Goal: Task Accomplishment & Management: Manage account settings

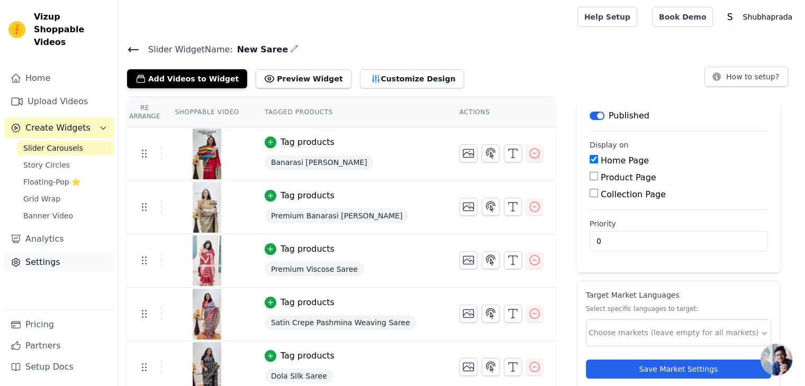
click at [41, 226] on link "Settings" at bounding box center [59, 262] width 110 height 21
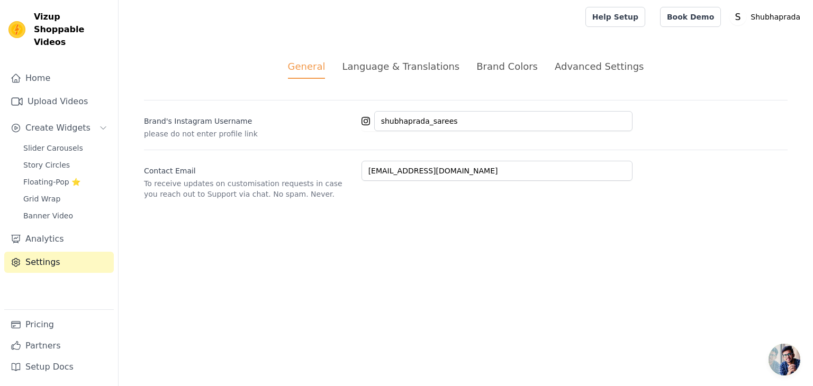
click at [415, 66] on div "Language & Translations" at bounding box center [400, 66] width 117 height 14
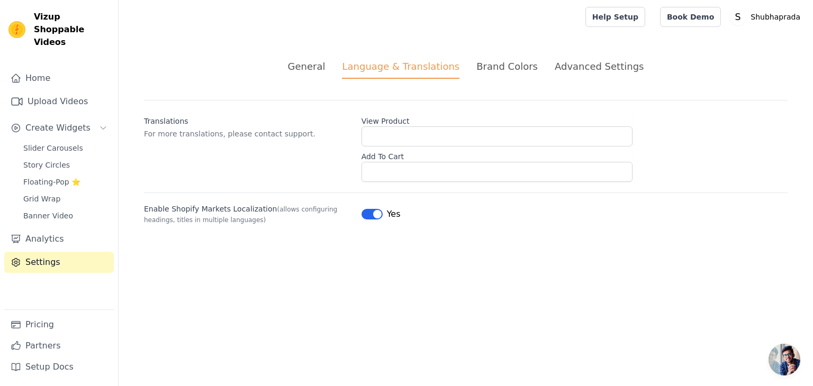
click at [415, 69] on div "Brand Colors" at bounding box center [506, 66] width 61 height 14
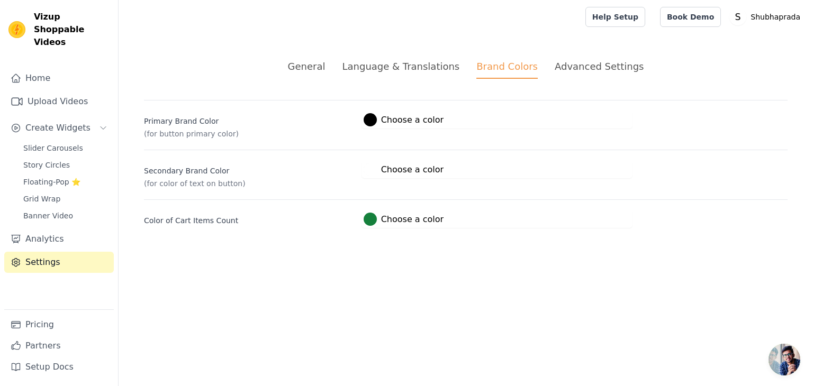
click at [415, 75] on li "Advanced Settings" at bounding box center [599, 69] width 89 height 20
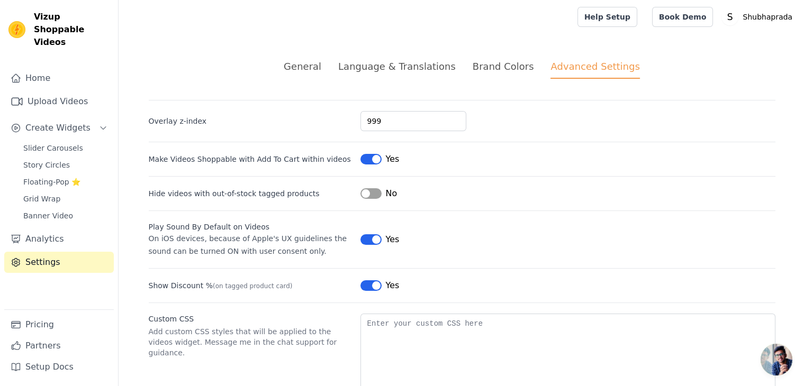
click at [415, 63] on div "Brand Colors" at bounding box center [503, 66] width 61 height 14
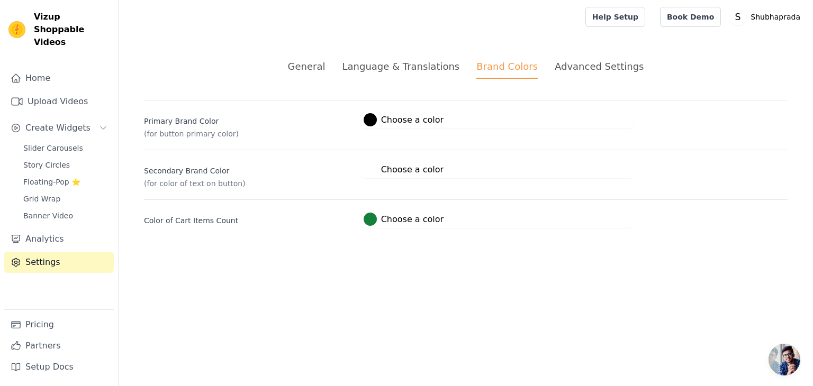
click at [415, 71] on div "Advanced Settings" at bounding box center [599, 66] width 89 height 14
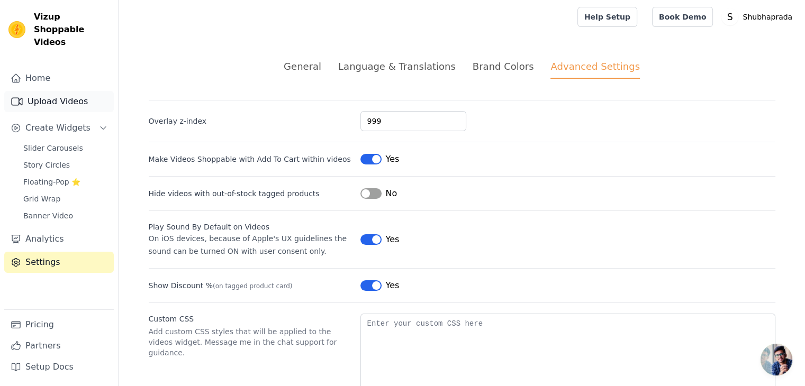
click at [56, 91] on link "Upload Videos" at bounding box center [59, 101] width 110 height 21
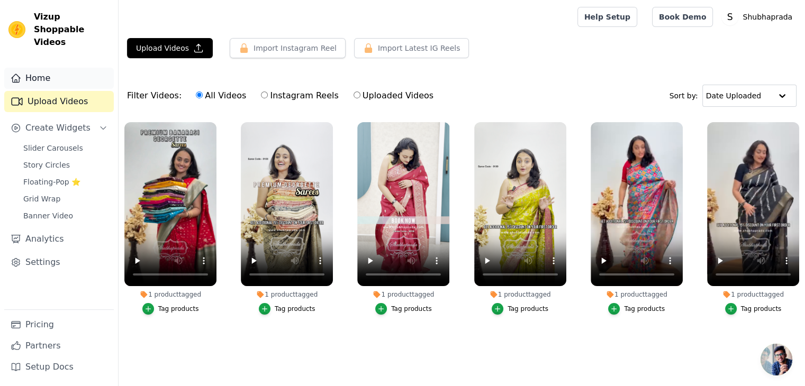
click at [35, 68] on link "Home" at bounding box center [59, 78] width 110 height 21
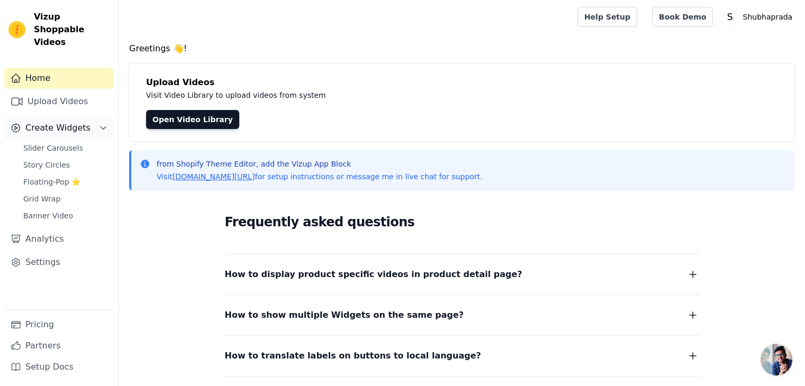
click at [52, 122] on span "Create Widgets" at bounding box center [57, 128] width 65 height 13
click at [51, 194] on span "Grid Wrap" at bounding box center [41, 199] width 37 height 11
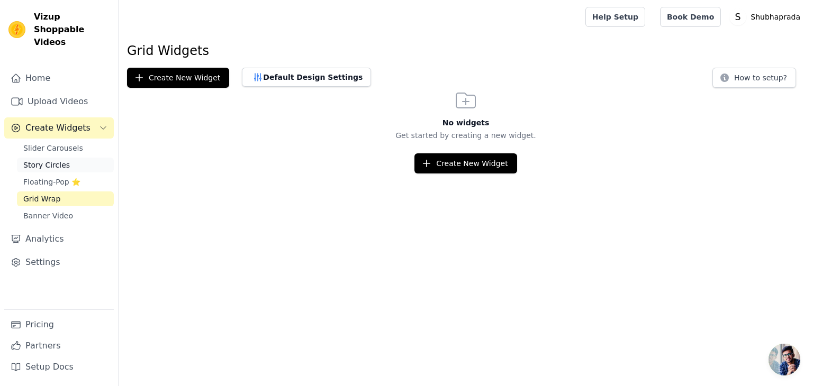
click at [52, 160] on span "Story Circles" at bounding box center [46, 165] width 47 height 11
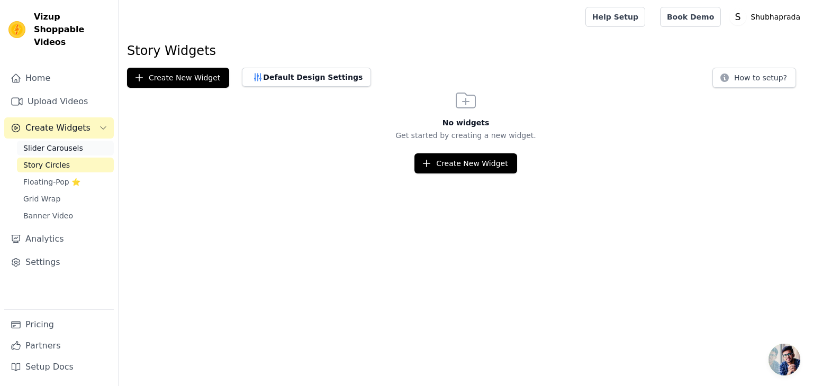
click at [58, 143] on span "Slider Carousels" at bounding box center [53, 148] width 60 height 11
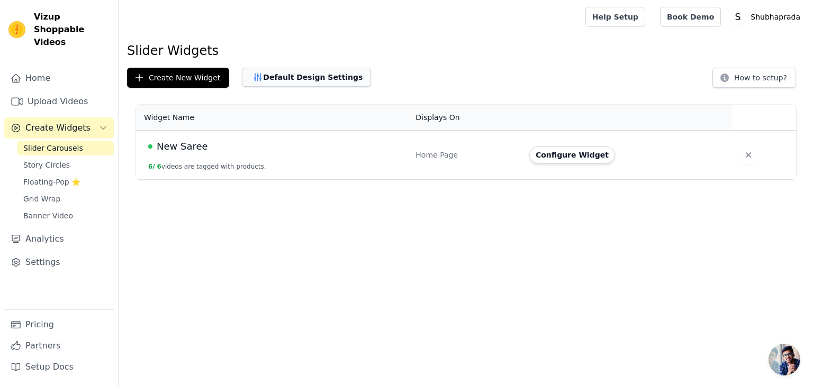
click at [296, 72] on button "Default Design Settings" at bounding box center [306, 77] width 129 height 19
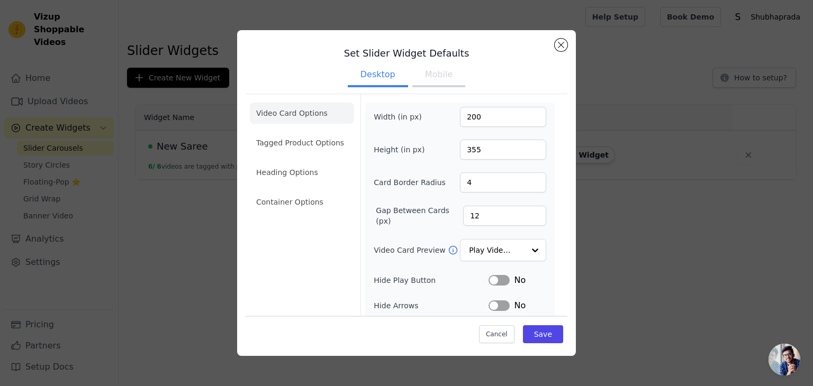
click at [415, 80] on button "Mobile" at bounding box center [438, 75] width 53 height 23
click at [377, 77] on button "Desktop" at bounding box center [378, 75] width 60 height 23
click at [415, 85] on button "Mobile" at bounding box center [438, 75] width 53 height 23
click at [415, 120] on input "200" at bounding box center [503, 117] width 86 height 20
type input "150"
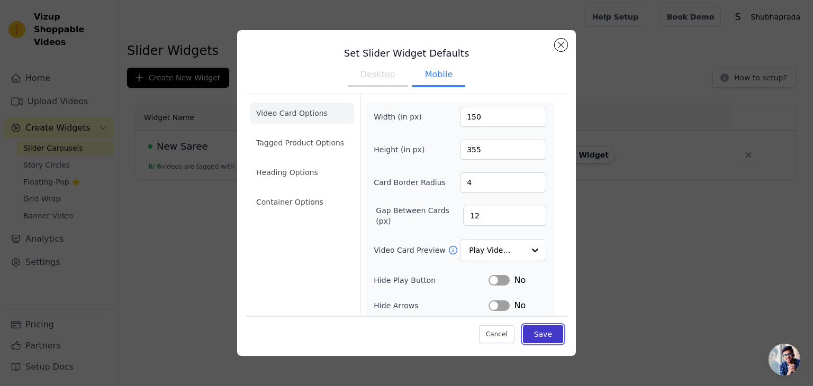
click at [415, 226] on button "Save" at bounding box center [543, 334] width 40 height 18
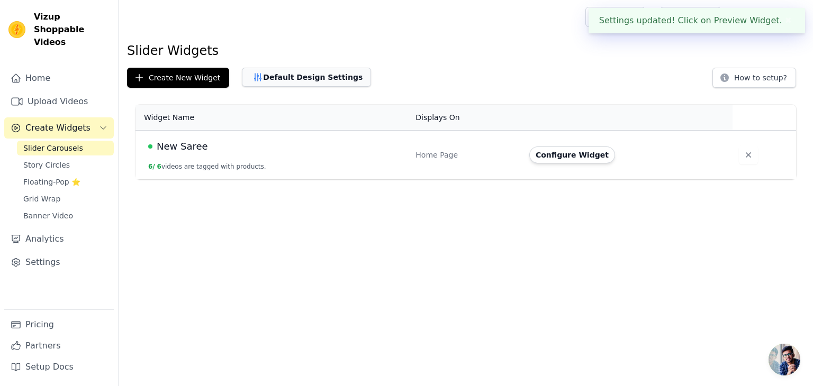
click at [285, 80] on button "Default Design Settings" at bounding box center [306, 77] width 129 height 19
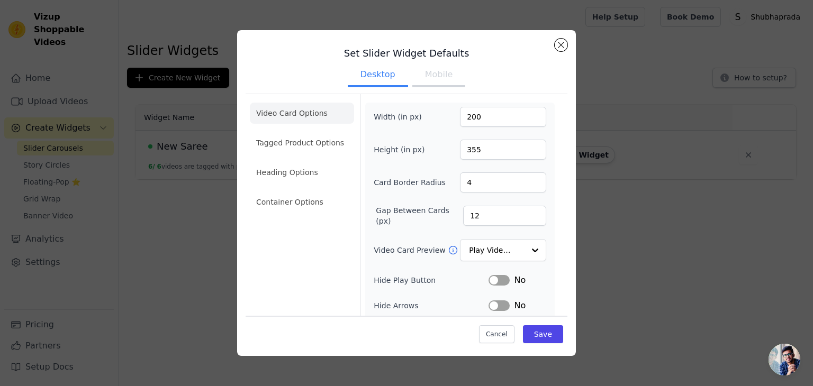
click at [415, 81] on button "Mobile" at bounding box center [438, 75] width 53 height 23
click at [415, 111] on input "150" at bounding box center [503, 117] width 86 height 20
type input "200"
click at [415, 149] on input "355" at bounding box center [503, 150] width 86 height 20
type input "250"
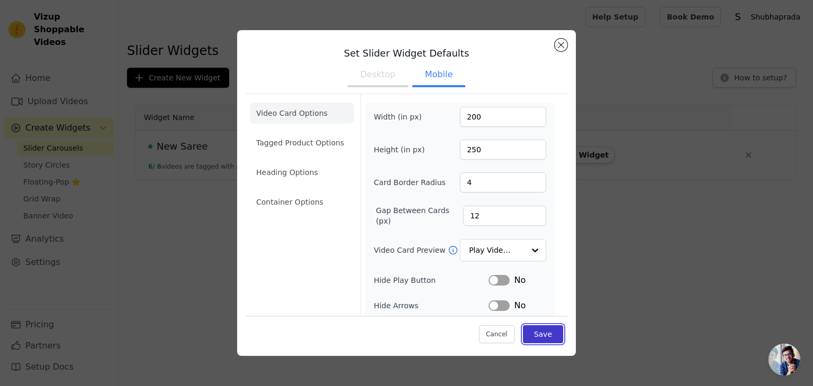
click at [415, 226] on button "Save" at bounding box center [543, 334] width 40 height 18
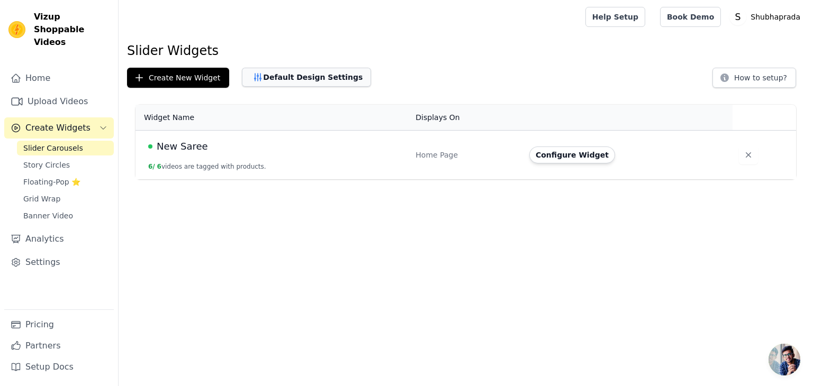
click at [294, 77] on button "Default Design Settings" at bounding box center [306, 77] width 129 height 19
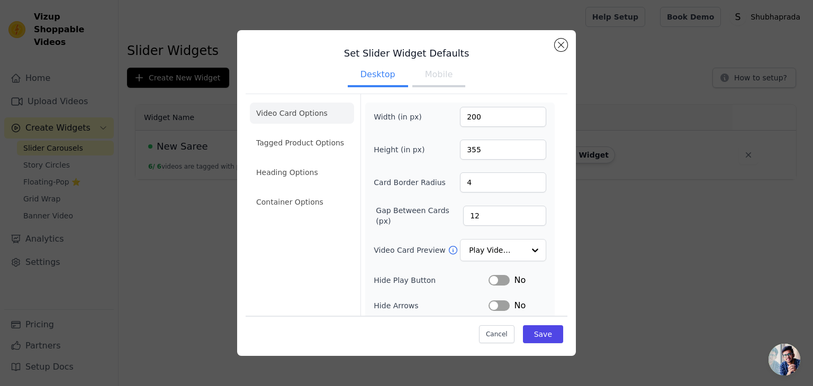
click at [415, 75] on button "Mobile" at bounding box center [438, 75] width 53 height 23
click at [415, 151] on input "250" at bounding box center [503, 150] width 86 height 20
type input "355"
click at [415, 226] on button "Save" at bounding box center [543, 334] width 40 height 18
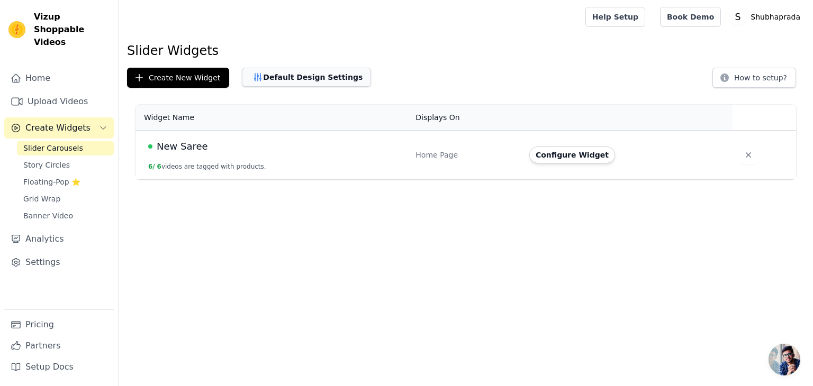
click at [288, 79] on button "Default Design Settings" at bounding box center [306, 77] width 129 height 19
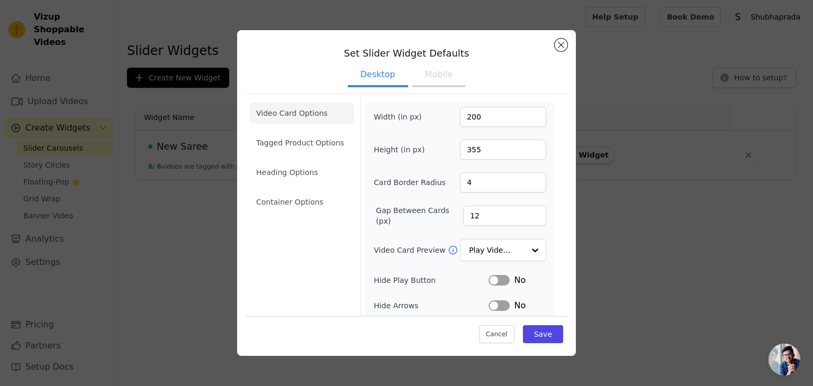
click at [415, 83] on button "Mobile" at bounding box center [438, 75] width 53 height 23
click at [415, 185] on input "3" at bounding box center [503, 183] width 86 height 20
type input "2"
click at [415, 185] on input "2" at bounding box center [503, 183] width 86 height 20
click at [415, 226] on button "Save" at bounding box center [543, 334] width 40 height 18
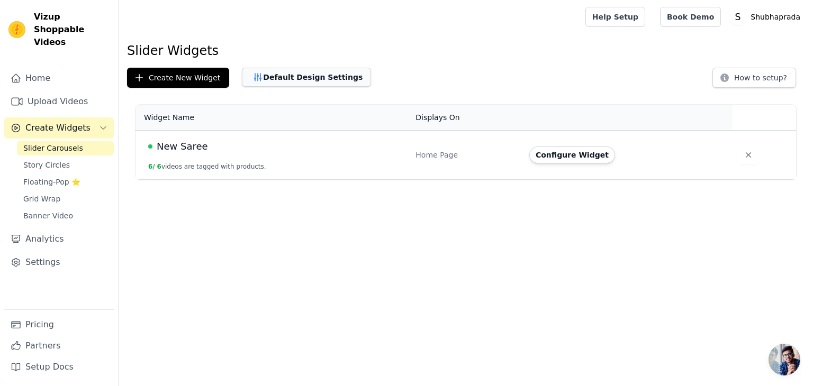
click at [279, 78] on button "Default Design Settings" at bounding box center [306, 77] width 129 height 19
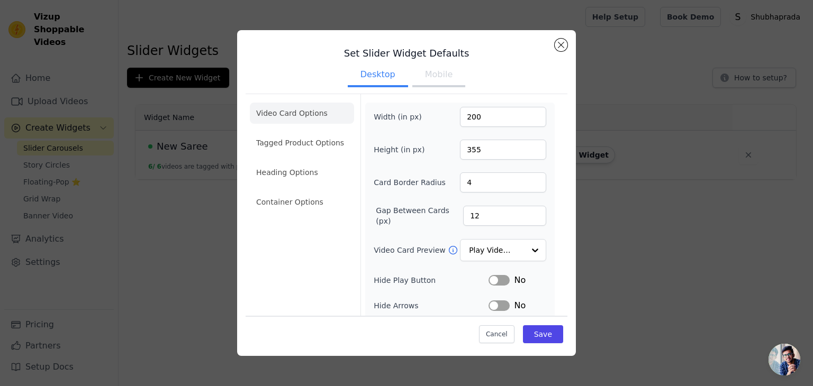
click at [415, 78] on button "Mobile" at bounding box center [438, 75] width 53 height 23
click at [415, 216] on input "11" at bounding box center [504, 216] width 83 height 20
click at [415, 216] on input "10" at bounding box center [504, 216] width 83 height 20
click at [415, 216] on input "9" at bounding box center [504, 216] width 83 height 20
click at [415, 216] on input "8" at bounding box center [504, 216] width 83 height 20
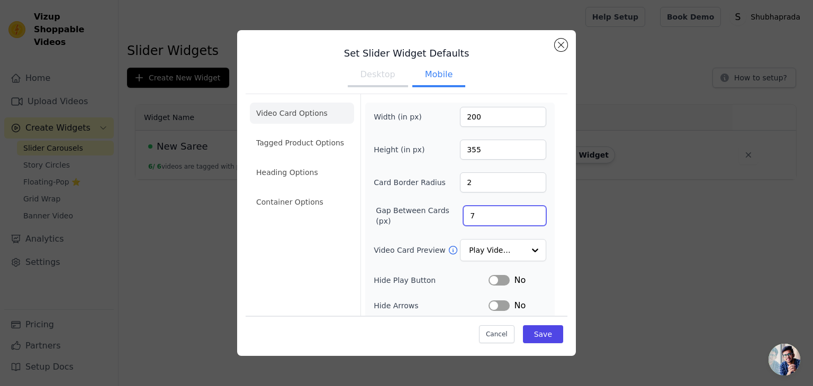
click at [415, 216] on input "7" at bounding box center [504, 216] width 83 height 20
click at [415, 216] on input "6" at bounding box center [504, 216] width 83 height 20
click at [415, 212] on input "7" at bounding box center [504, 216] width 83 height 20
type input "8"
click at [415, 212] on input "8" at bounding box center [504, 216] width 83 height 20
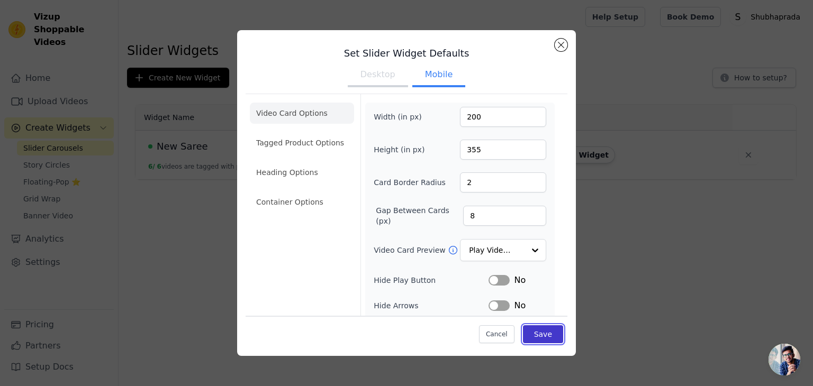
click at [415, 226] on button "Save" at bounding box center [543, 334] width 40 height 18
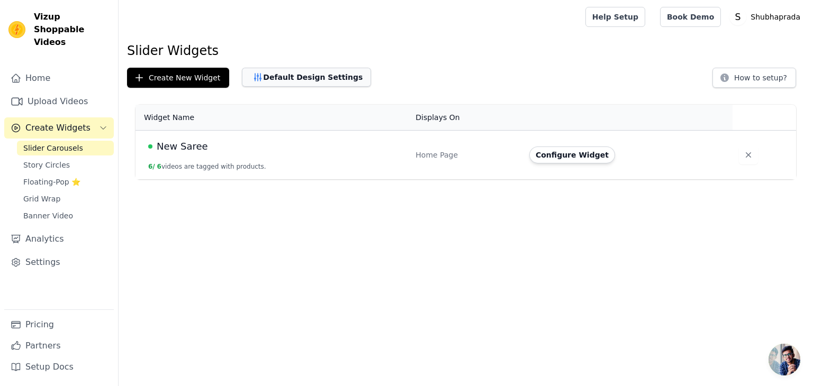
click at [303, 83] on button "Default Design Settings" at bounding box center [306, 77] width 129 height 19
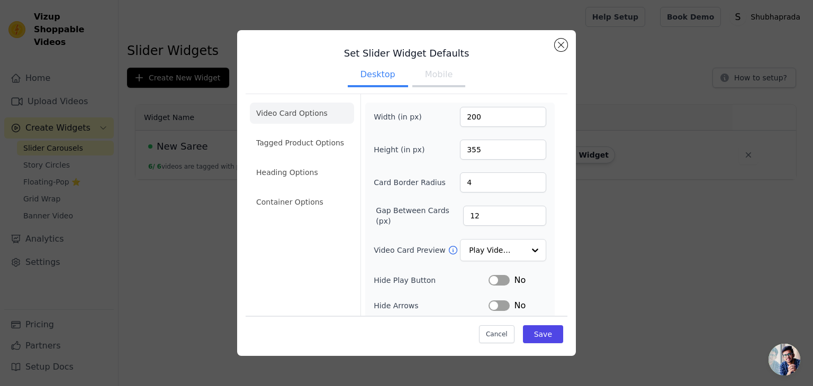
click at [415, 75] on button "Mobile" at bounding box center [438, 75] width 53 height 23
type input "7"
click at [415, 217] on input "7" at bounding box center [504, 216] width 83 height 20
click at [415, 226] on button "Save" at bounding box center [543, 334] width 40 height 18
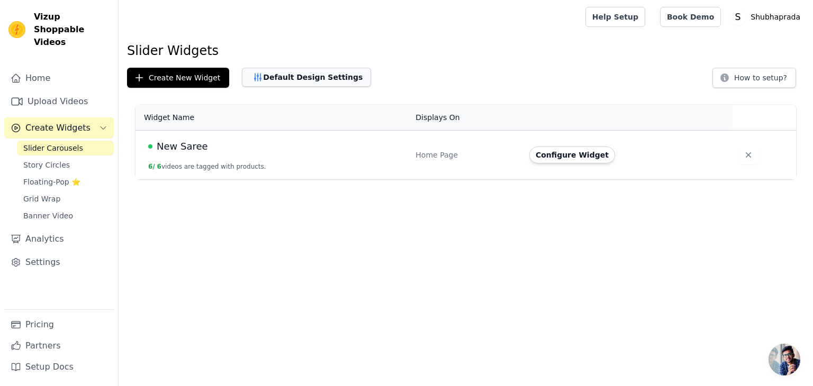
click at [301, 77] on button "Default Design Settings" at bounding box center [306, 77] width 129 height 19
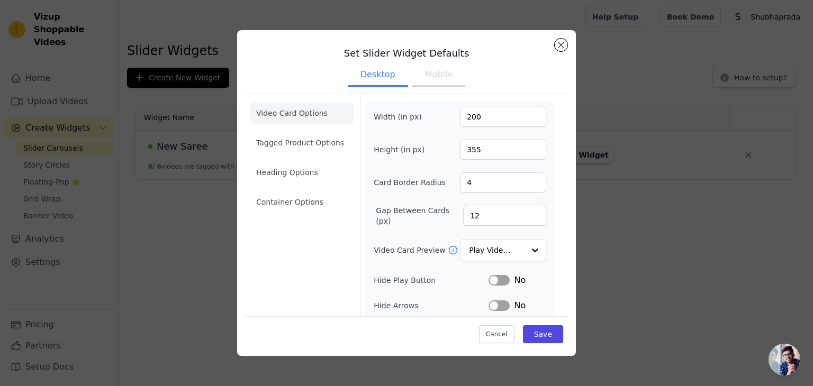
click at [415, 81] on button "Mobile" at bounding box center [438, 75] width 53 height 23
click at [415, 151] on input "355" at bounding box center [503, 150] width 86 height 20
type input "300"
click at [415, 226] on button "Save" at bounding box center [543, 334] width 40 height 18
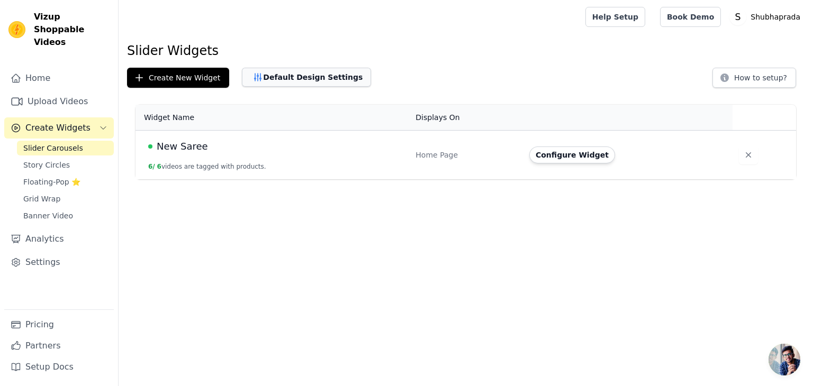
click at [306, 80] on button "Default Design Settings" at bounding box center [306, 77] width 129 height 19
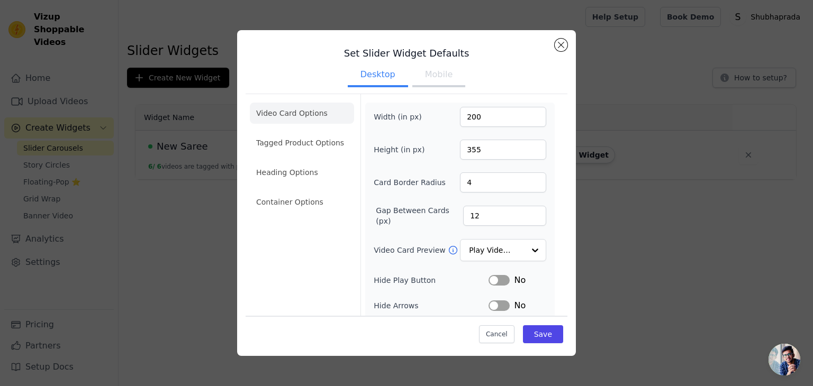
click at [415, 73] on button "Mobile" at bounding box center [438, 75] width 53 height 23
click at [415, 219] on input "6" at bounding box center [504, 216] width 83 height 20
click at [415, 210] on input "7" at bounding box center [504, 216] width 83 height 20
type input "8"
click at [415, 210] on input "8" at bounding box center [504, 216] width 83 height 20
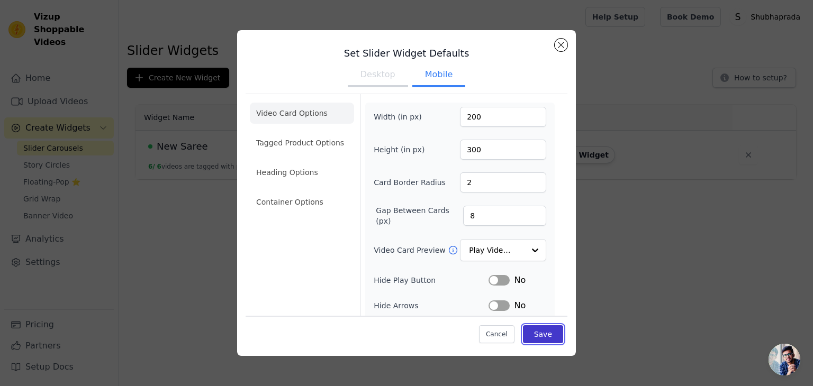
click at [415, 226] on button "Save" at bounding box center [543, 334] width 40 height 18
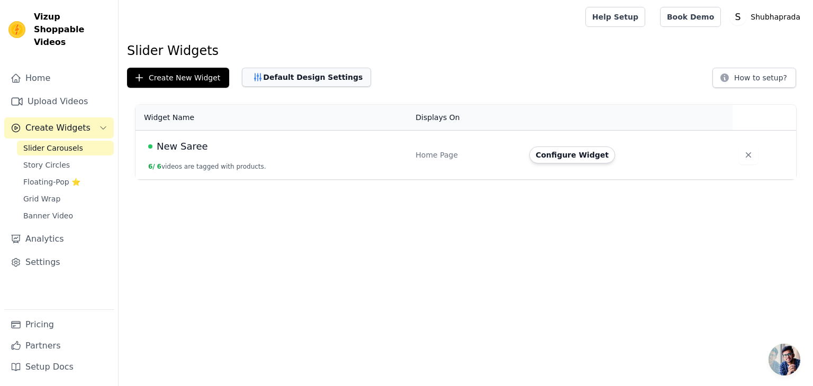
click at [294, 83] on button "Default Design Settings" at bounding box center [306, 77] width 129 height 19
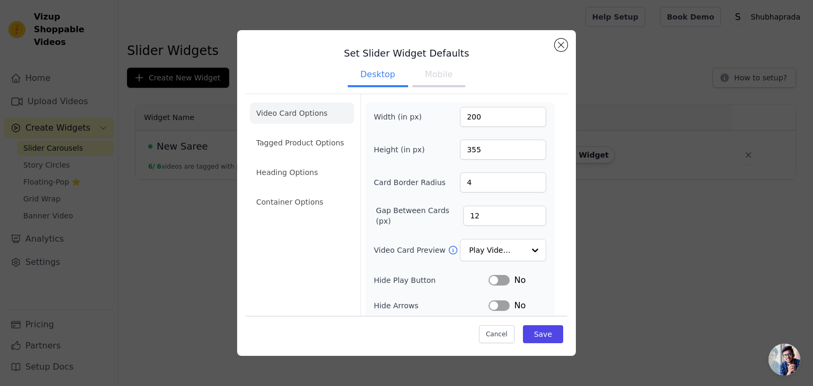
click at [415, 79] on button "Mobile" at bounding box center [438, 75] width 53 height 23
click at [415, 179] on input "3" at bounding box center [503, 183] width 86 height 20
type input "4"
click at [415, 179] on input "4" at bounding box center [503, 183] width 86 height 20
click at [415, 215] on input "7" at bounding box center [504, 216] width 83 height 20
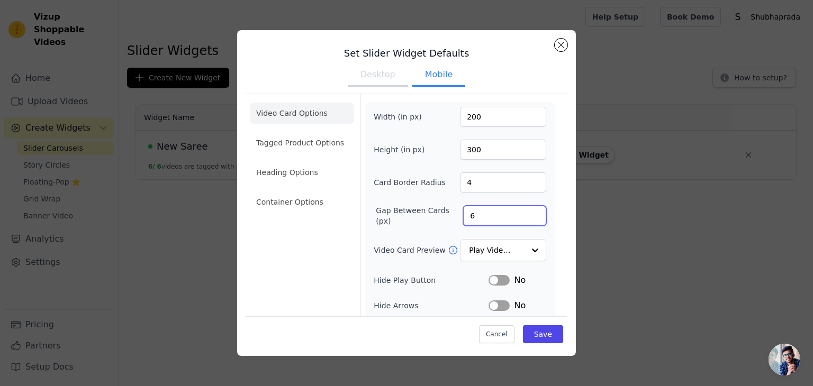
click at [415, 215] on input "6" at bounding box center [504, 216] width 83 height 20
click at [415, 215] on input "5" at bounding box center [504, 216] width 83 height 20
click at [415, 215] on input "4" at bounding box center [504, 216] width 83 height 20
click at [415, 215] on input "3" at bounding box center [504, 216] width 83 height 20
type input "2"
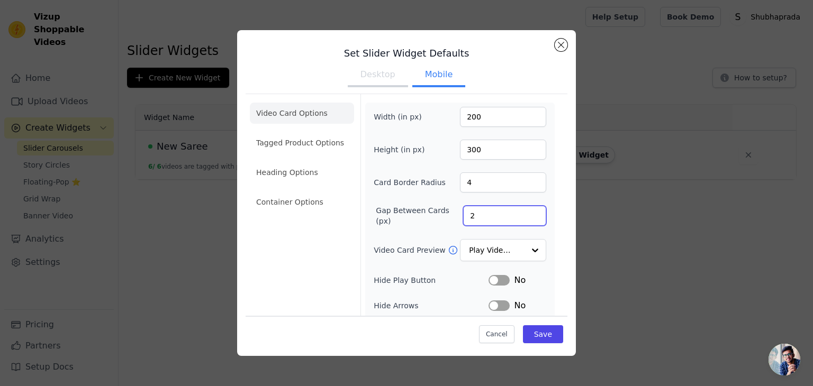
click at [415, 215] on input "2" at bounding box center [504, 216] width 83 height 20
click at [415, 226] on button "Save" at bounding box center [543, 334] width 40 height 18
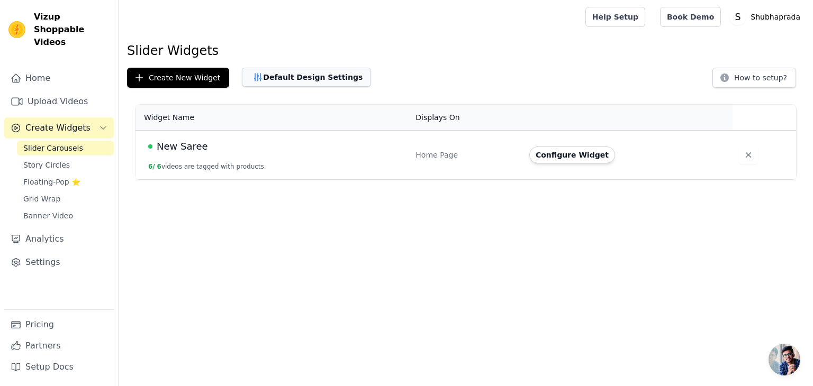
click at [288, 75] on button "Default Design Settings" at bounding box center [306, 77] width 129 height 19
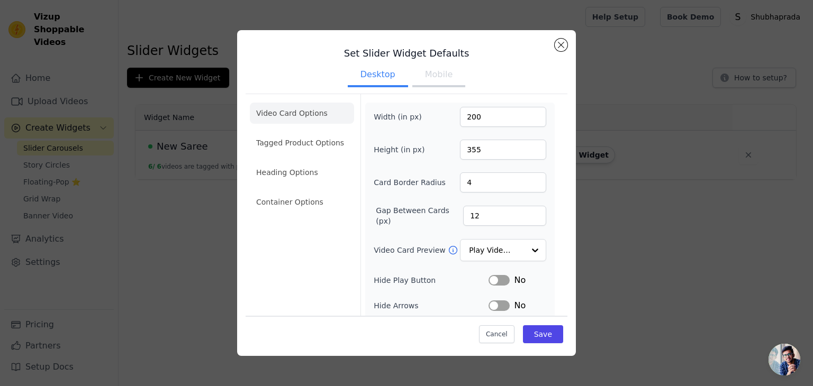
click at [415, 75] on button "Mobile" at bounding box center [438, 75] width 53 height 23
click at [415, 214] on input "2" at bounding box center [504, 216] width 83 height 20
type input "12"
click at [415, 226] on button "Save" at bounding box center [543, 334] width 40 height 18
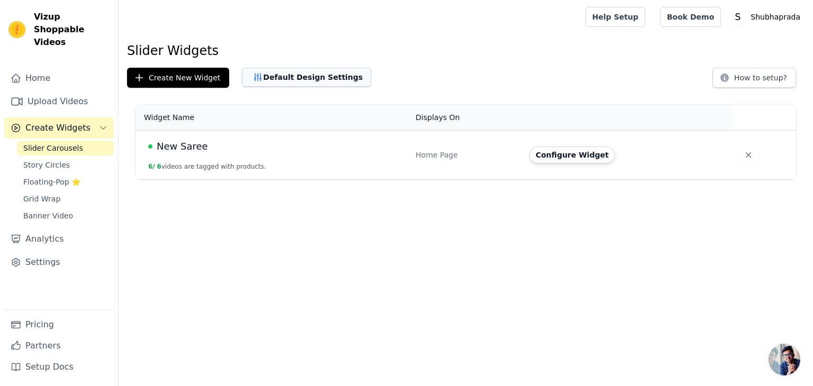
click at [290, 80] on button "Default Design Settings" at bounding box center [306, 77] width 129 height 19
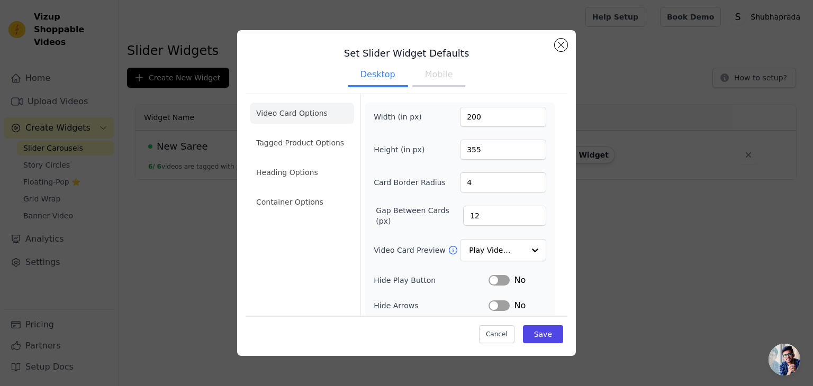
click at [415, 74] on button "Mobile" at bounding box center [438, 75] width 53 height 23
click at [415, 211] on input "13" at bounding box center [504, 216] width 83 height 20
click at [415, 211] on input "14" at bounding box center [504, 216] width 83 height 20
click at [415, 211] on input "15" at bounding box center [504, 216] width 83 height 20
click at [415, 211] on input "16" at bounding box center [504, 216] width 83 height 20
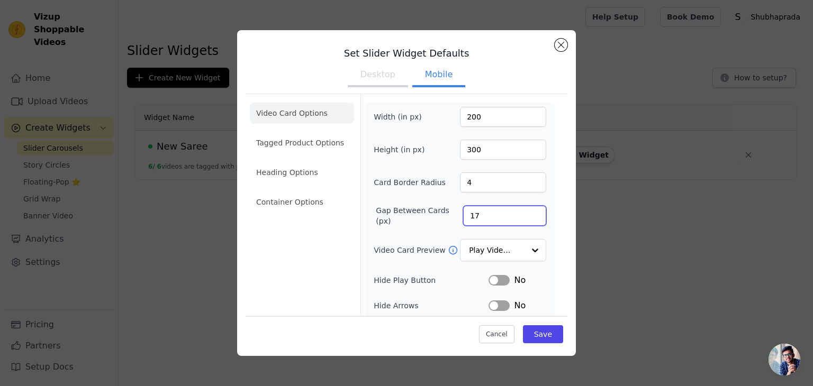
click at [415, 211] on input "17" at bounding box center [504, 216] width 83 height 20
type input "18"
click at [415, 211] on input "18" at bounding box center [504, 216] width 83 height 20
click at [415, 226] on button "Save" at bounding box center [543, 334] width 40 height 18
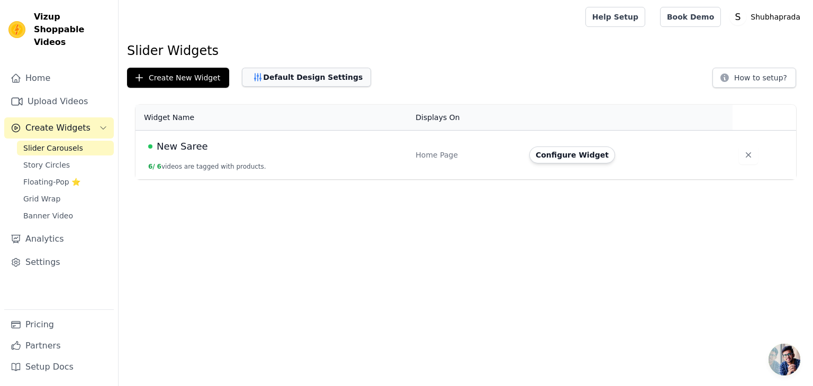
click at [313, 85] on button "Default Design Settings" at bounding box center [306, 77] width 129 height 19
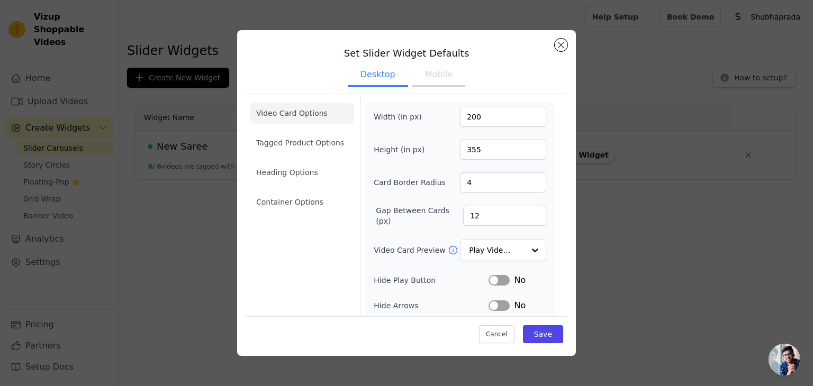
click at [415, 75] on button "Mobile" at bounding box center [438, 75] width 53 height 23
click at [381, 77] on button "Desktop" at bounding box center [378, 75] width 60 height 23
click at [415, 80] on button "Mobile" at bounding box center [438, 75] width 53 height 23
click at [415, 151] on input "300" at bounding box center [503, 150] width 86 height 20
type input "355"
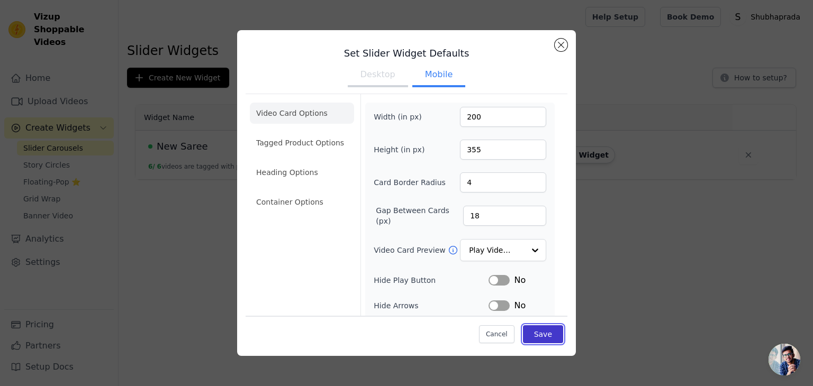
click at [415, 226] on button "Save" at bounding box center [543, 334] width 40 height 18
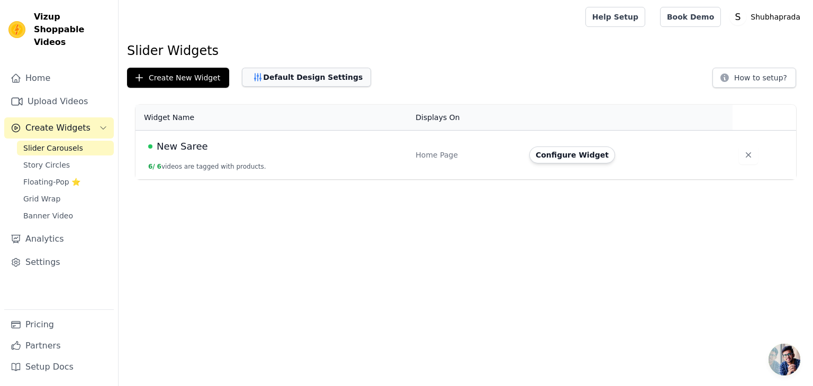
click at [287, 77] on button "Default Design Settings" at bounding box center [306, 77] width 129 height 19
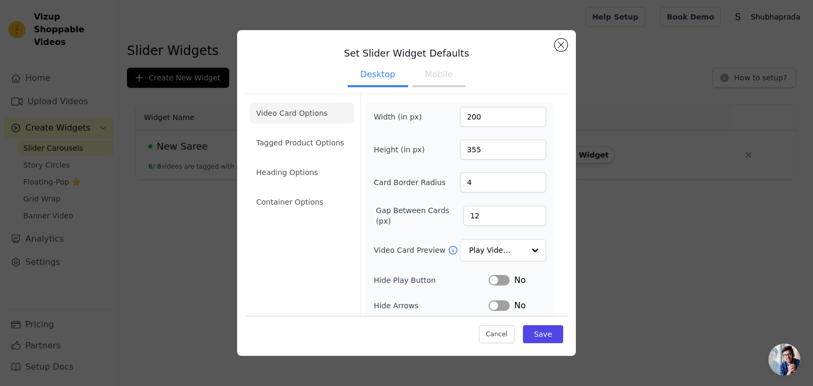
click at [415, 72] on button "Mobile" at bounding box center [438, 75] width 53 height 23
click at [415, 117] on input "200" at bounding box center [503, 117] width 86 height 20
type input "250"
click at [415, 226] on button "Save" at bounding box center [543, 334] width 40 height 18
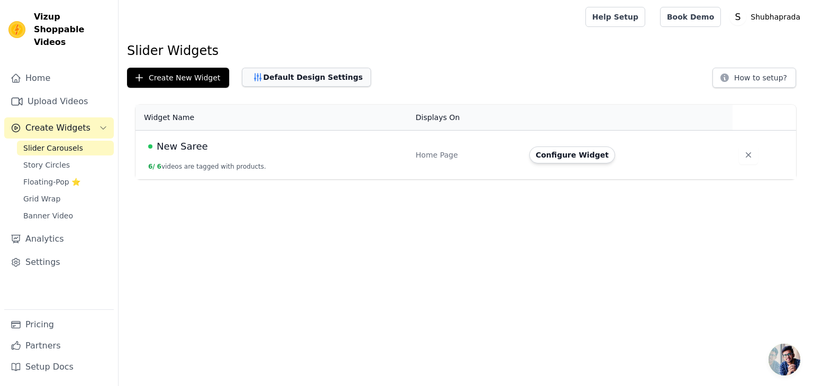
click at [284, 84] on button "Default Design Settings" at bounding box center [306, 77] width 129 height 19
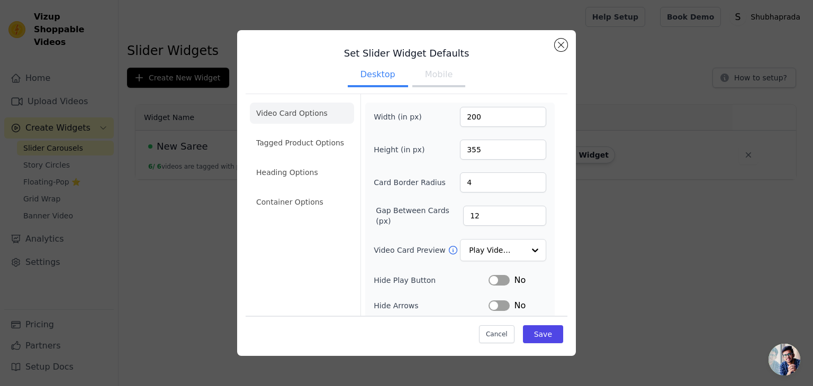
click at [415, 87] on button "Mobile" at bounding box center [438, 75] width 53 height 23
click at [415, 120] on input "250" at bounding box center [503, 117] width 86 height 20
type input "150"
click at [415, 226] on button "Save" at bounding box center [543, 334] width 40 height 18
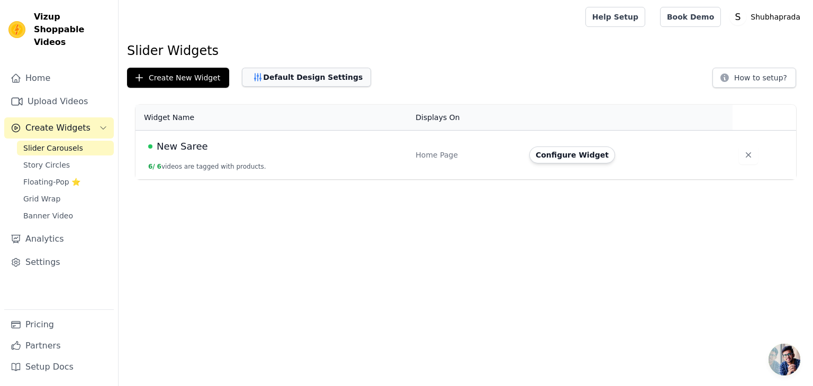
click at [316, 84] on button "Default Design Settings" at bounding box center [306, 77] width 129 height 19
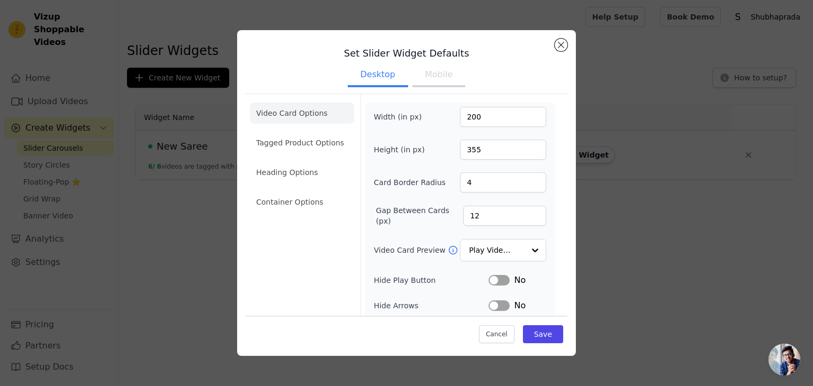
click at [415, 78] on button "Mobile" at bounding box center [438, 75] width 53 height 23
click at [415, 119] on input "150" at bounding box center [503, 117] width 86 height 20
type input "120"
click at [415, 226] on button "Save" at bounding box center [543, 334] width 40 height 18
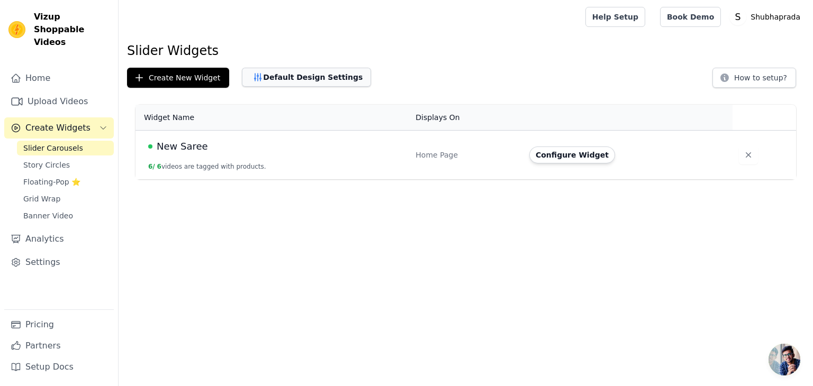
click at [314, 79] on button "Default Design Settings" at bounding box center [306, 77] width 129 height 19
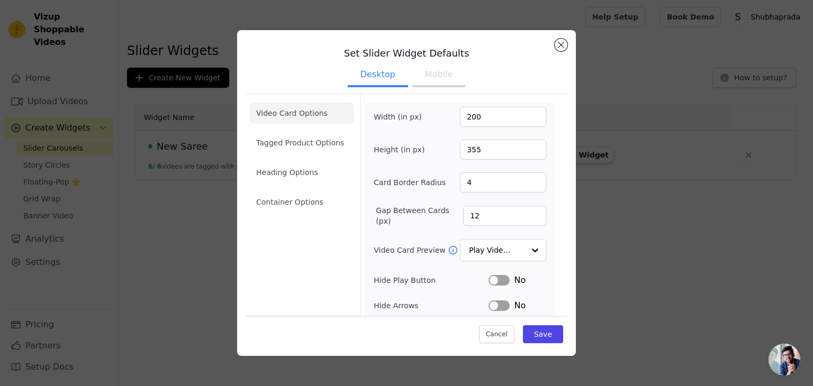
click at [415, 79] on button "Mobile" at bounding box center [438, 75] width 53 height 23
click at [415, 116] on input "120" at bounding box center [503, 117] width 86 height 20
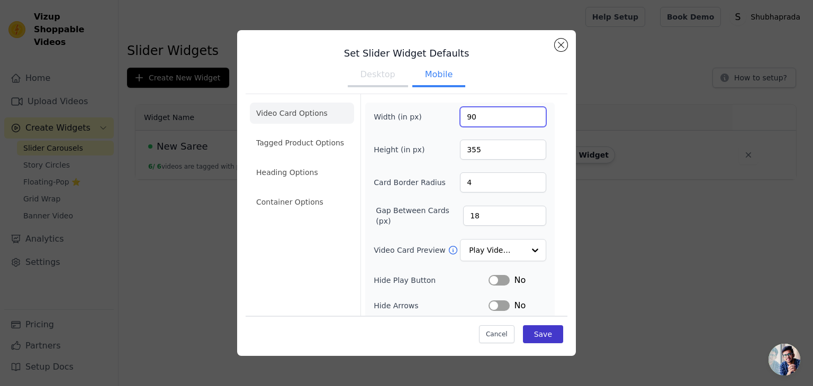
type input "90"
click at [415, 226] on button "Save" at bounding box center [543, 334] width 40 height 18
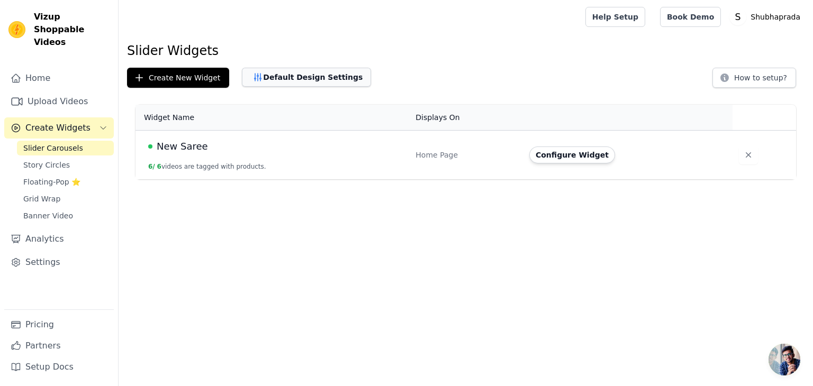
click at [281, 78] on button "Default Design Settings" at bounding box center [306, 77] width 129 height 19
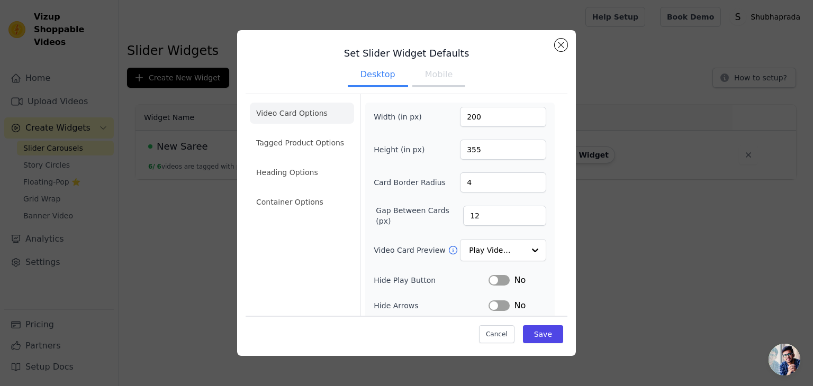
click at [415, 71] on button "Mobile" at bounding box center [438, 75] width 53 height 23
click at [415, 119] on input "90" at bounding box center [503, 117] width 86 height 20
type input "200"
click at [415, 217] on input "18" at bounding box center [504, 216] width 83 height 20
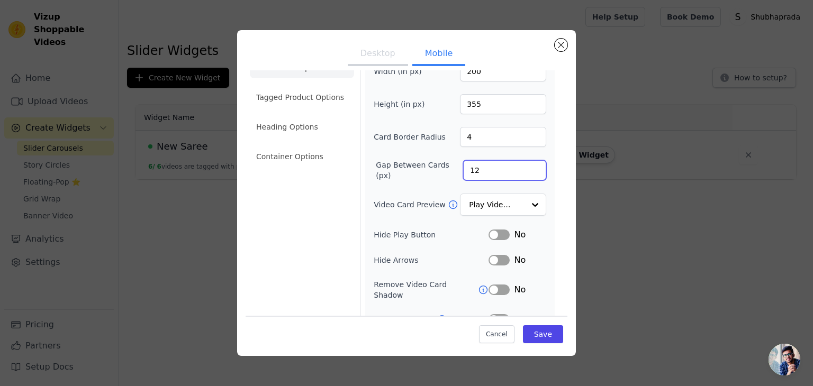
scroll to position [129, 0]
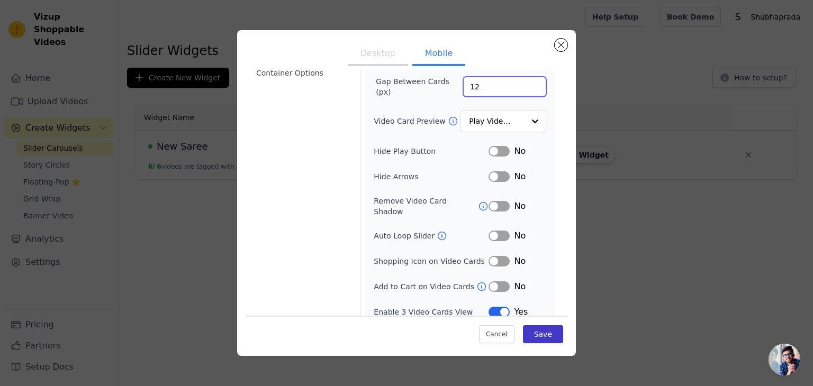
type input "12"
click at [415, 226] on button "Save" at bounding box center [543, 334] width 40 height 18
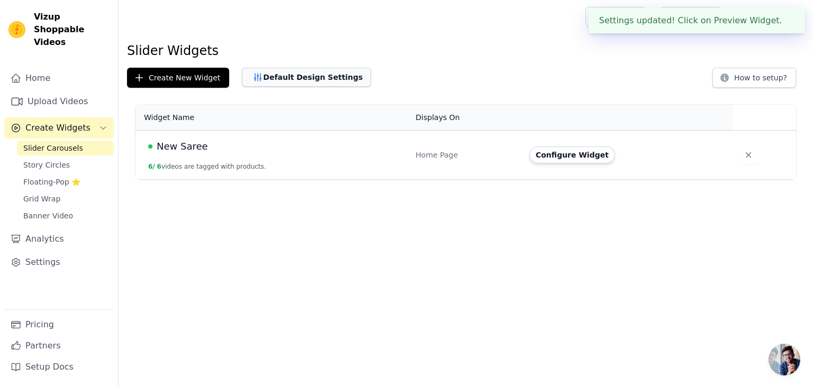
click at [316, 72] on button "Default Design Settings" at bounding box center [306, 77] width 129 height 19
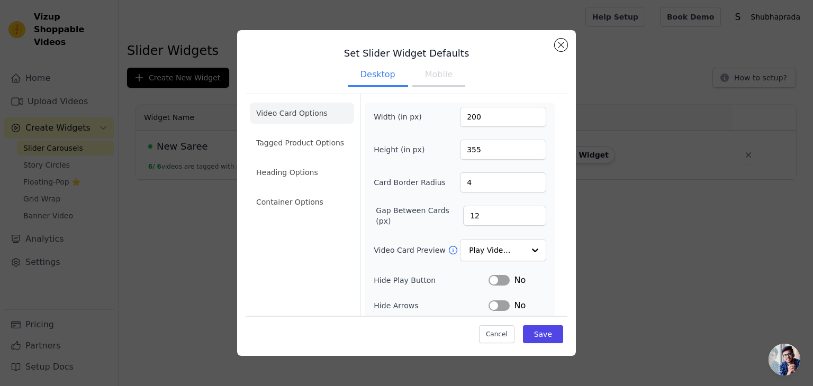
click at [415, 80] on button "Mobile" at bounding box center [438, 75] width 53 height 23
click at [298, 151] on li "Tagged Product Options" at bounding box center [302, 142] width 104 height 21
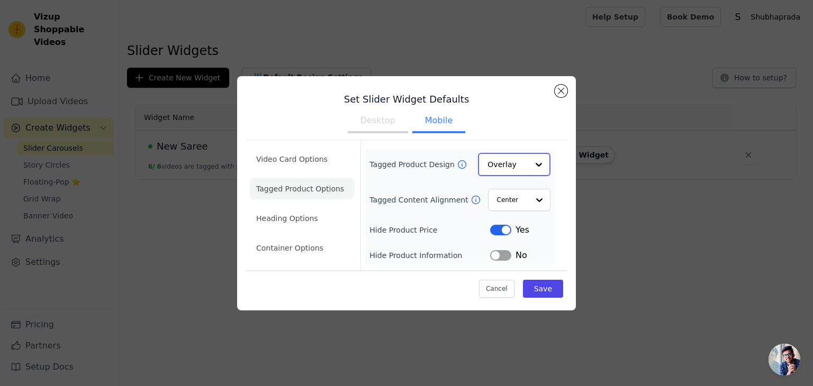
click at [415, 168] on input "Tagged Product Design" at bounding box center [507, 164] width 41 height 21
click at [415, 226] on button "Label" at bounding box center [500, 229] width 21 height 11
click at [415, 226] on button "Save" at bounding box center [543, 288] width 40 height 18
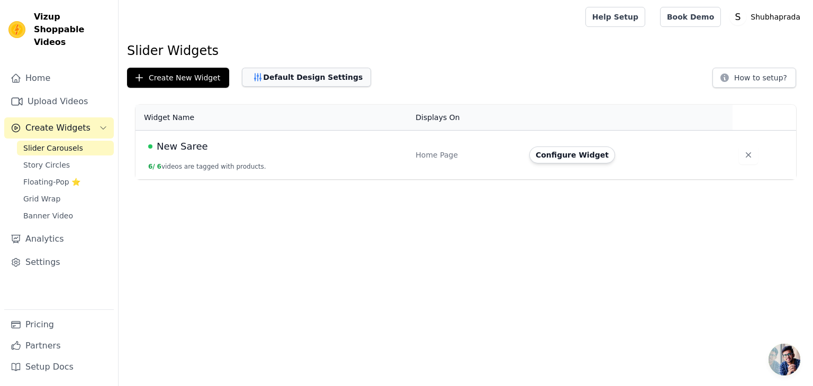
click at [335, 75] on button "Default Design Settings" at bounding box center [306, 77] width 129 height 19
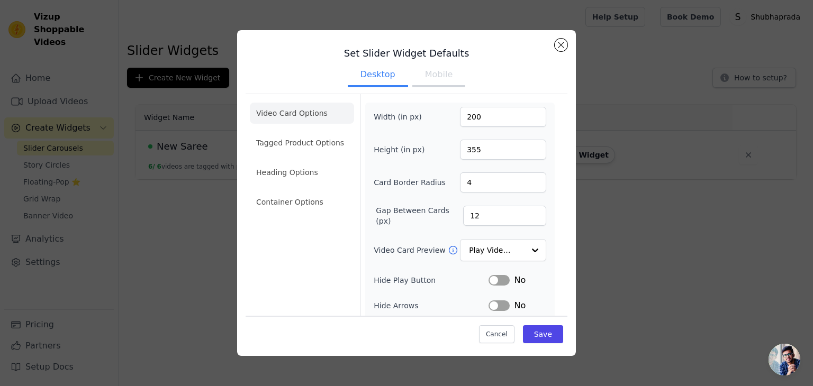
click at [415, 75] on button "Mobile" at bounding box center [438, 75] width 53 height 23
click at [298, 167] on li "Heading Options" at bounding box center [302, 172] width 104 height 21
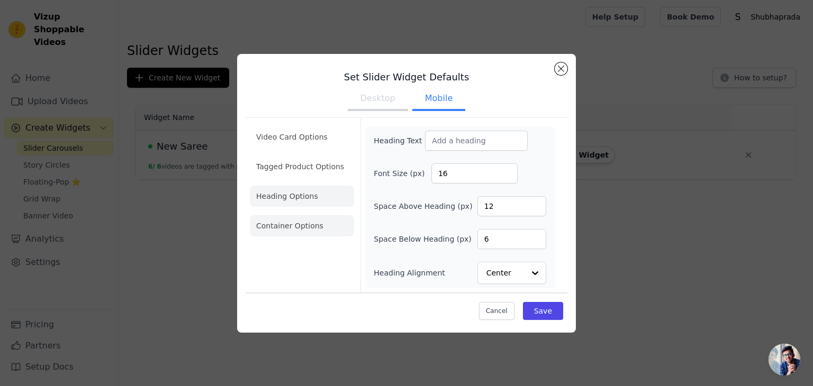
click at [296, 226] on li "Container Options" at bounding box center [302, 225] width 104 height 21
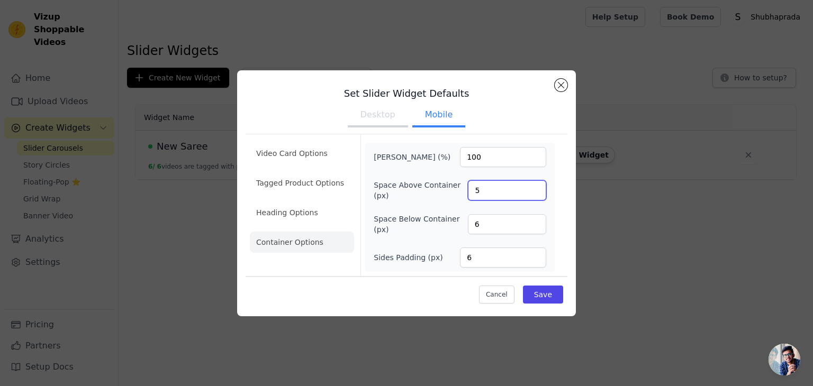
click at [415, 194] on input "5" at bounding box center [507, 190] width 78 height 20
click at [415, 194] on input "4" at bounding box center [507, 190] width 78 height 20
click at [415, 188] on input "5" at bounding box center [507, 190] width 78 height 20
type input "6"
click at [415, 188] on input "6" at bounding box center [507, 190] width 78 height 20
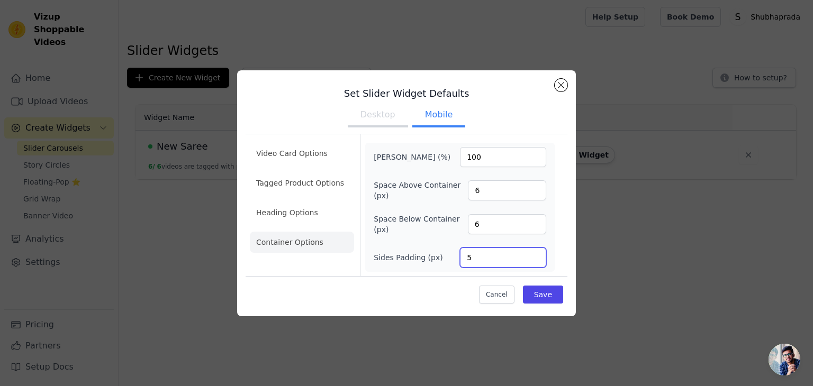
click at [415, 226] on input "5" at bounding box center [503, 258] width 86 height 20
type input "4"
click at [415, 226] on input "4" at bounding box center [503, 258] width 86 height 20
click at [415, 226] on button "Save" at bounding box center [543, 295] width 40 height 18
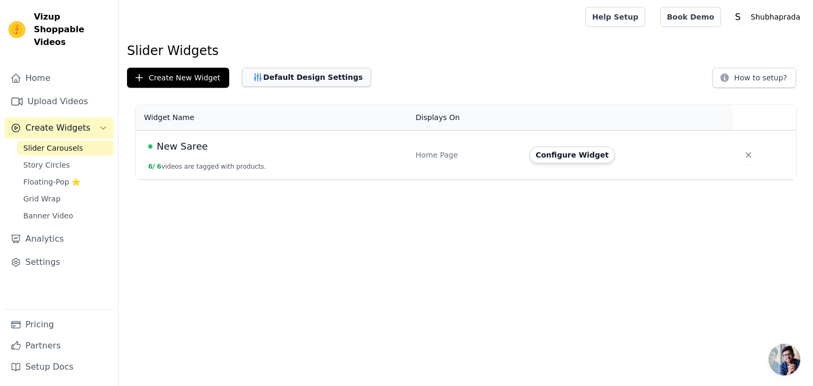
click at [274, 76] on button "Default Design Settings" at bounding box center [306, 77] width 129 height 19
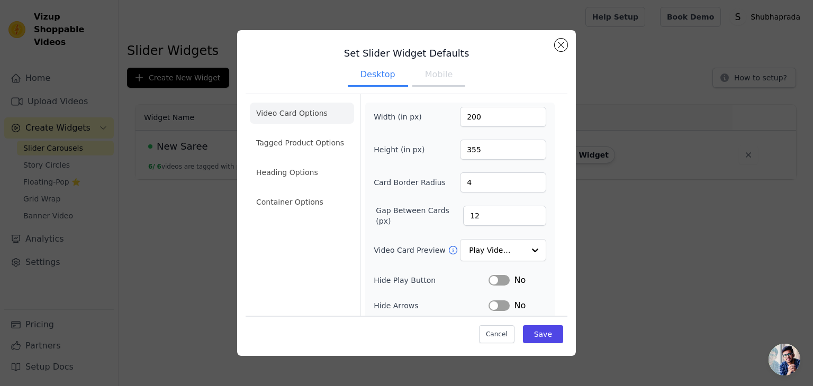
click at [415, 77] on button "Mobile" at bounding box center [438, 75] width 53 height 23
click at [291, 204] on li "Container Options" at bounding box center [302, 202] width 104 height 21
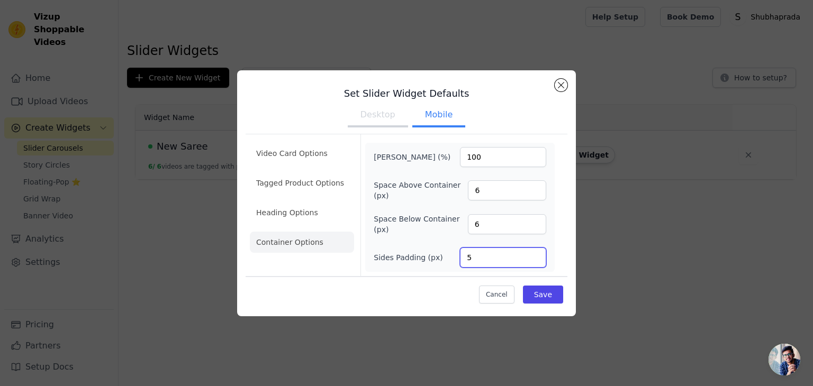
click at [415, 226] on input "5" at bounding box center [503, 258] width 86 height 20
type input "6"
click at [415, 226] on input "6" at bounding box center [503, 258] width 86 height 20
click at [415, 226] on button "Save" at bounding box center [543, 295] width 40 height 18
